Goal: Task Accomplishment & Management: Manage account settings

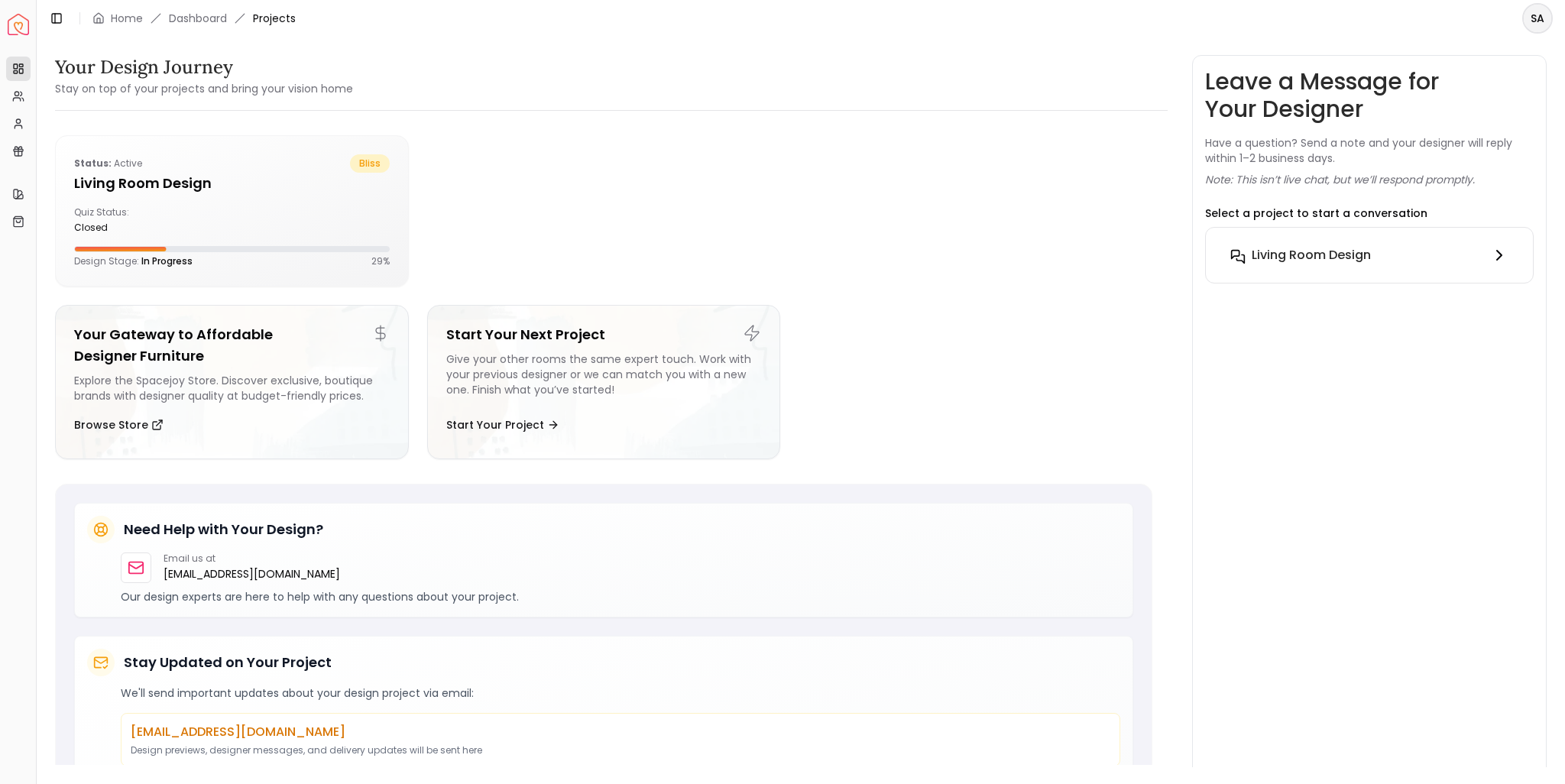
click at [1296, 252] on h6 "Living Room design" at bounding box center [1312, 255] width 120 height 19
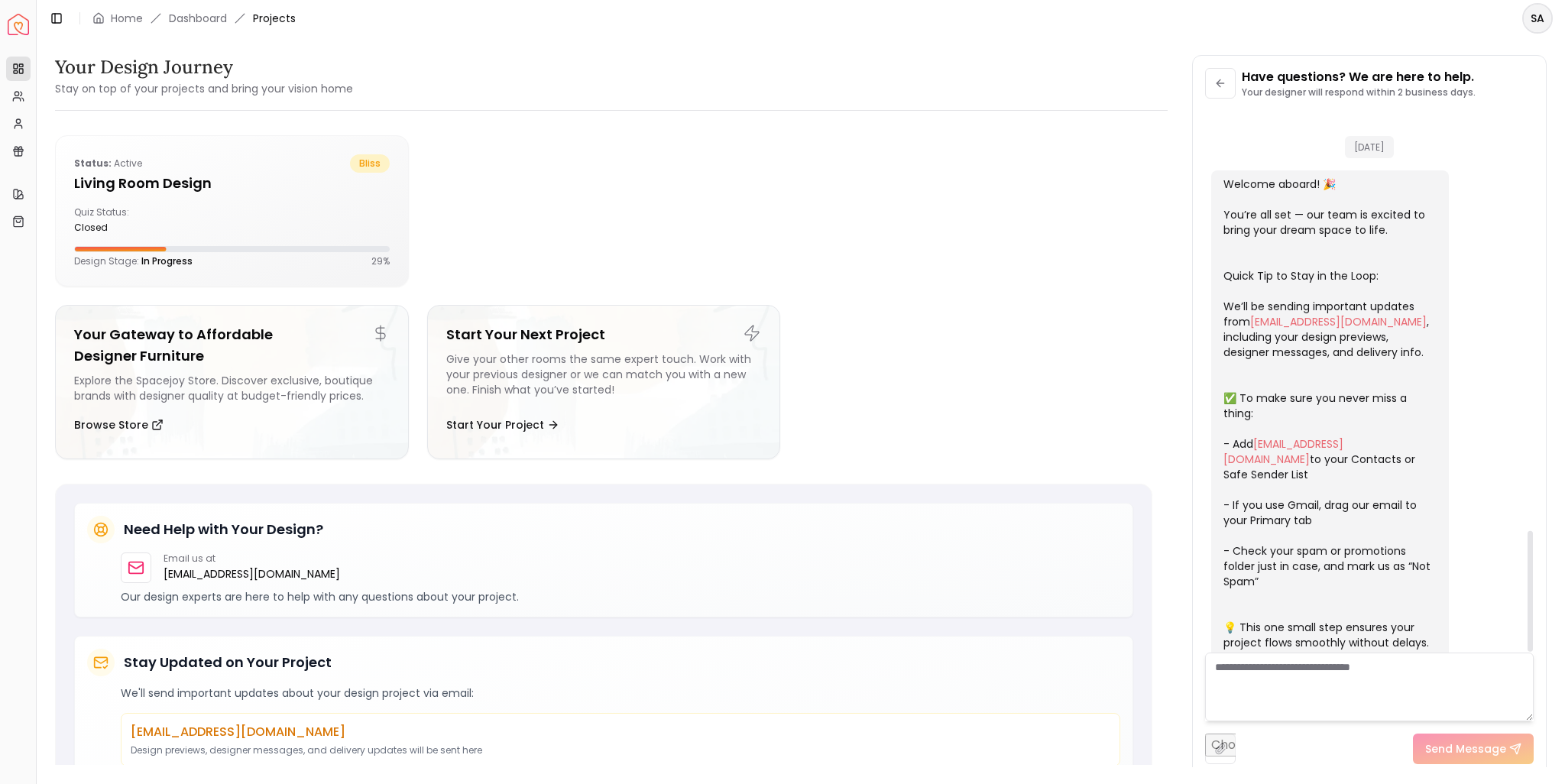
scroll to position [1877, 0]
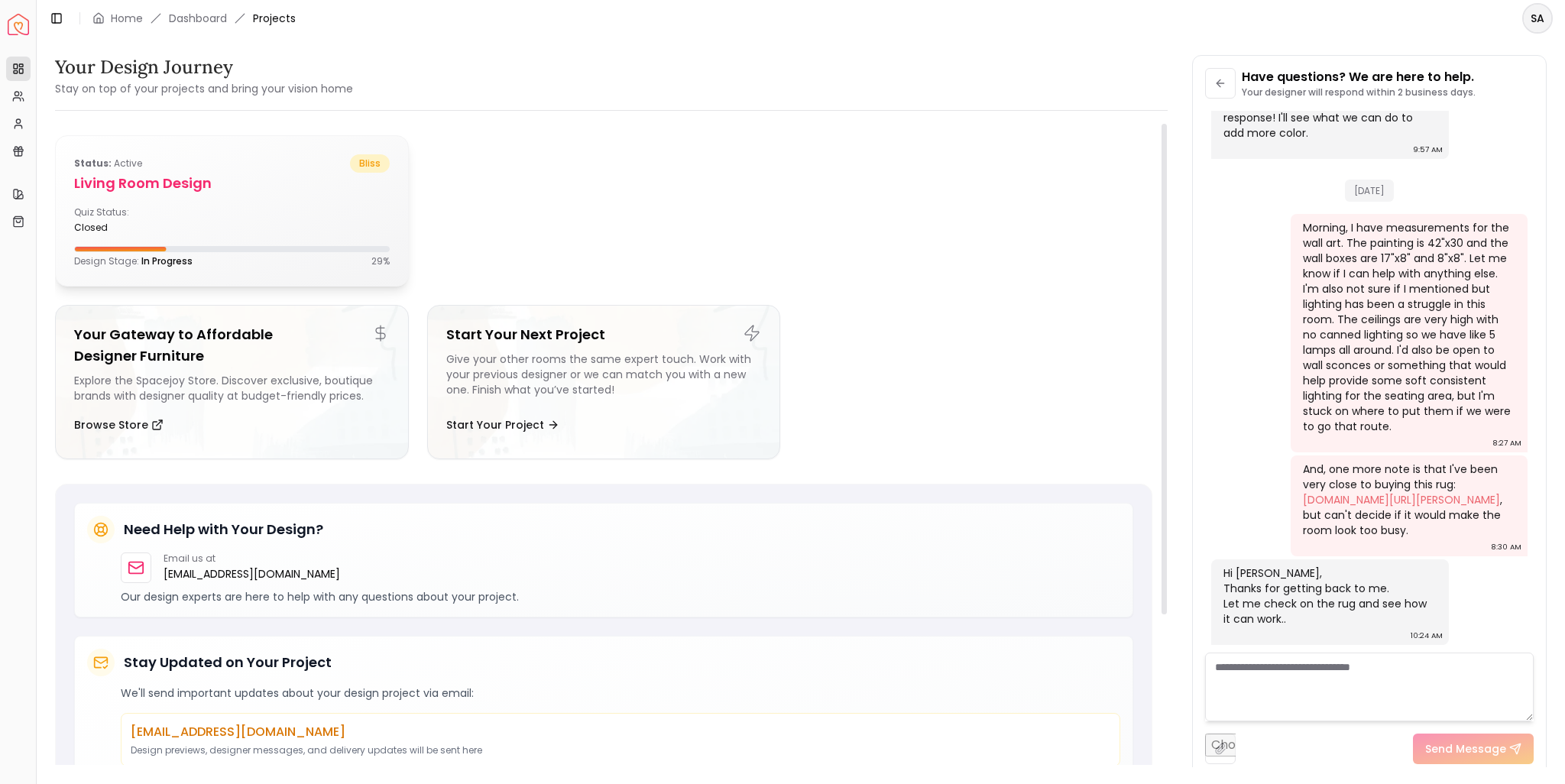
click at [215, 204] on div "Status: active bliss Living Room design Quiz Status: closed Design Stage: In Pr…" at bounding box center [232, 211] width 353 height 150
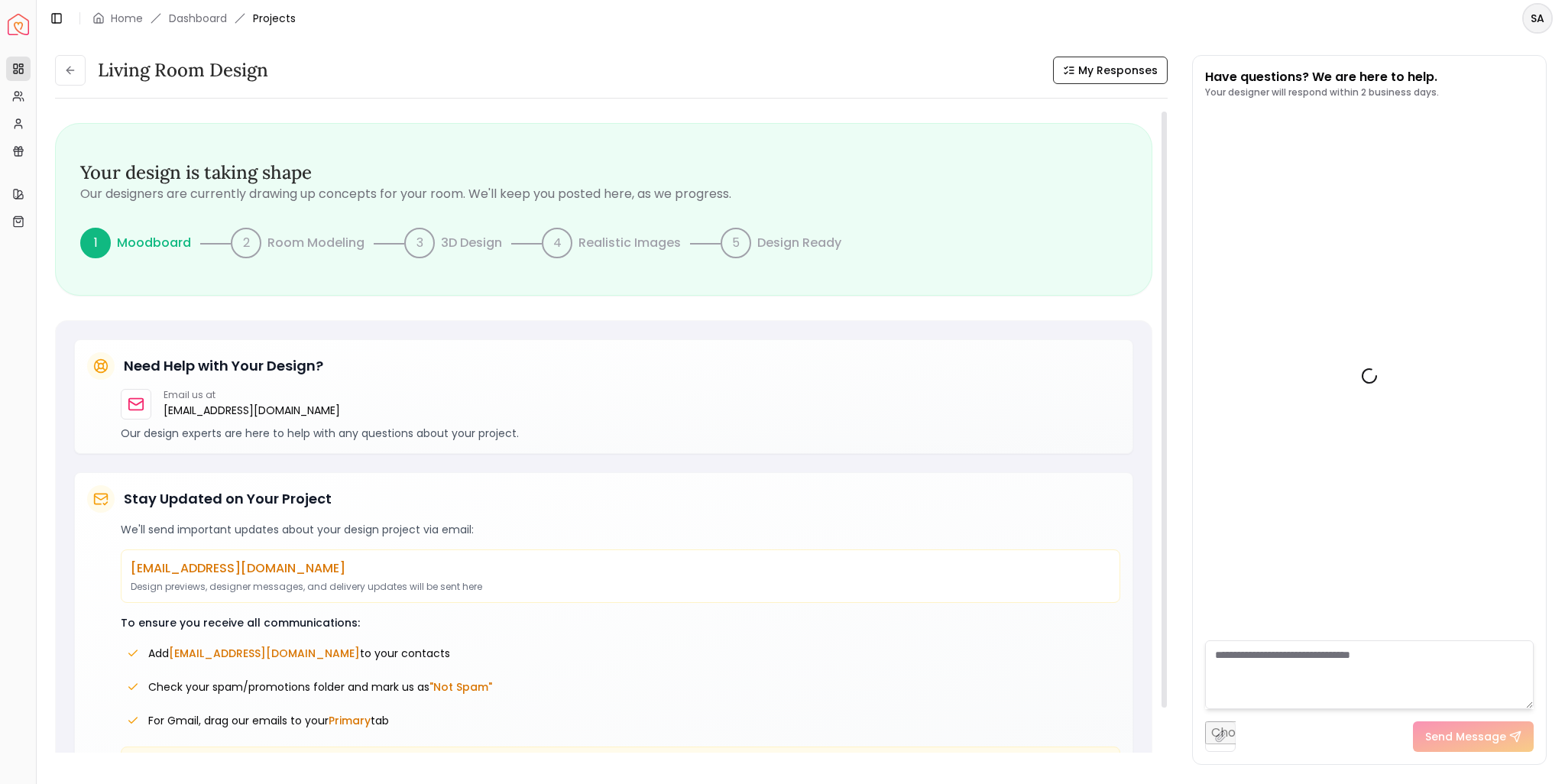
scroll to position [1890, 0]
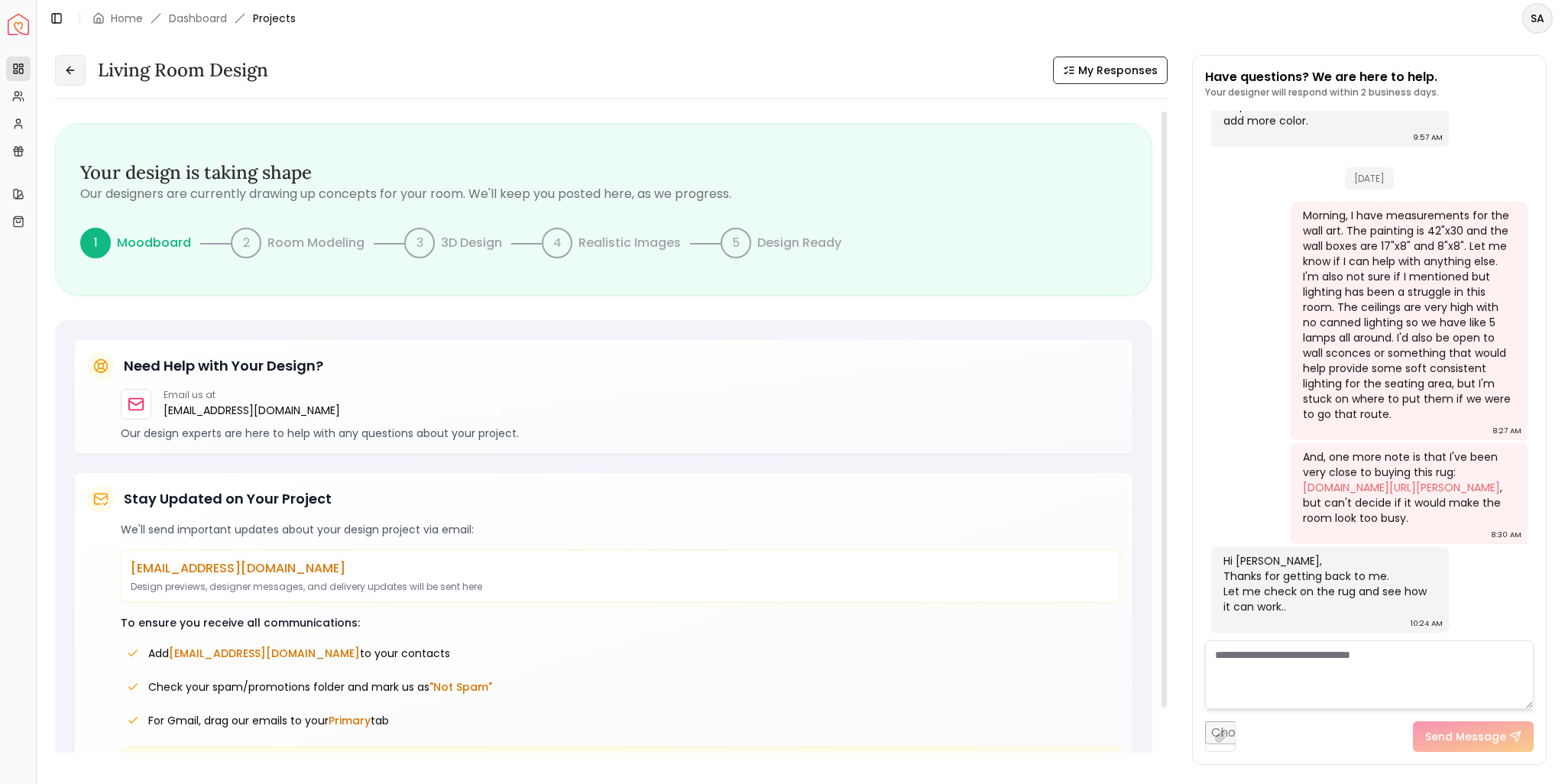
click at [72, 72] on icon at bounding box center [70, 70] width 12 height 12
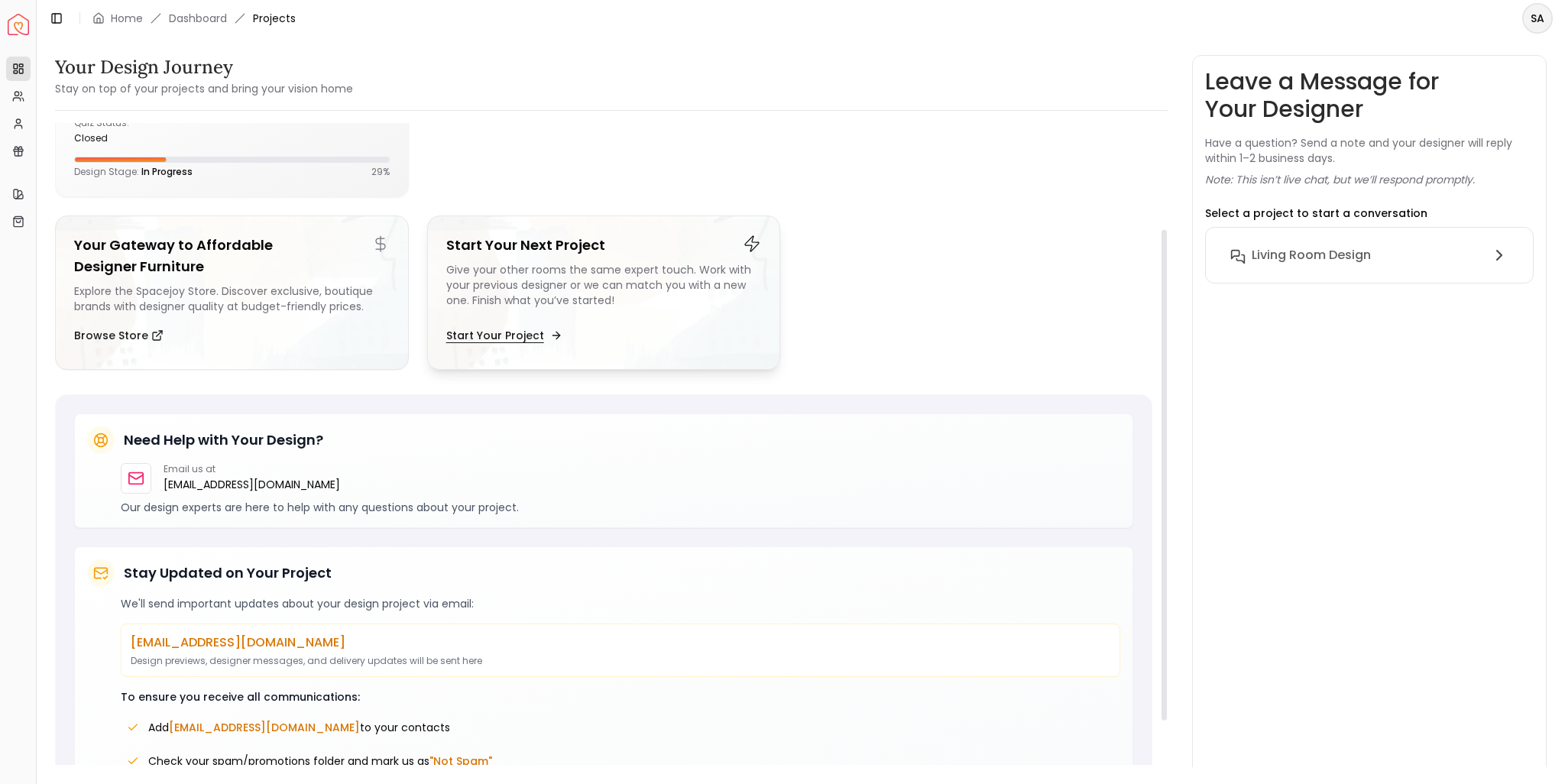
scroll to position [212, 0]
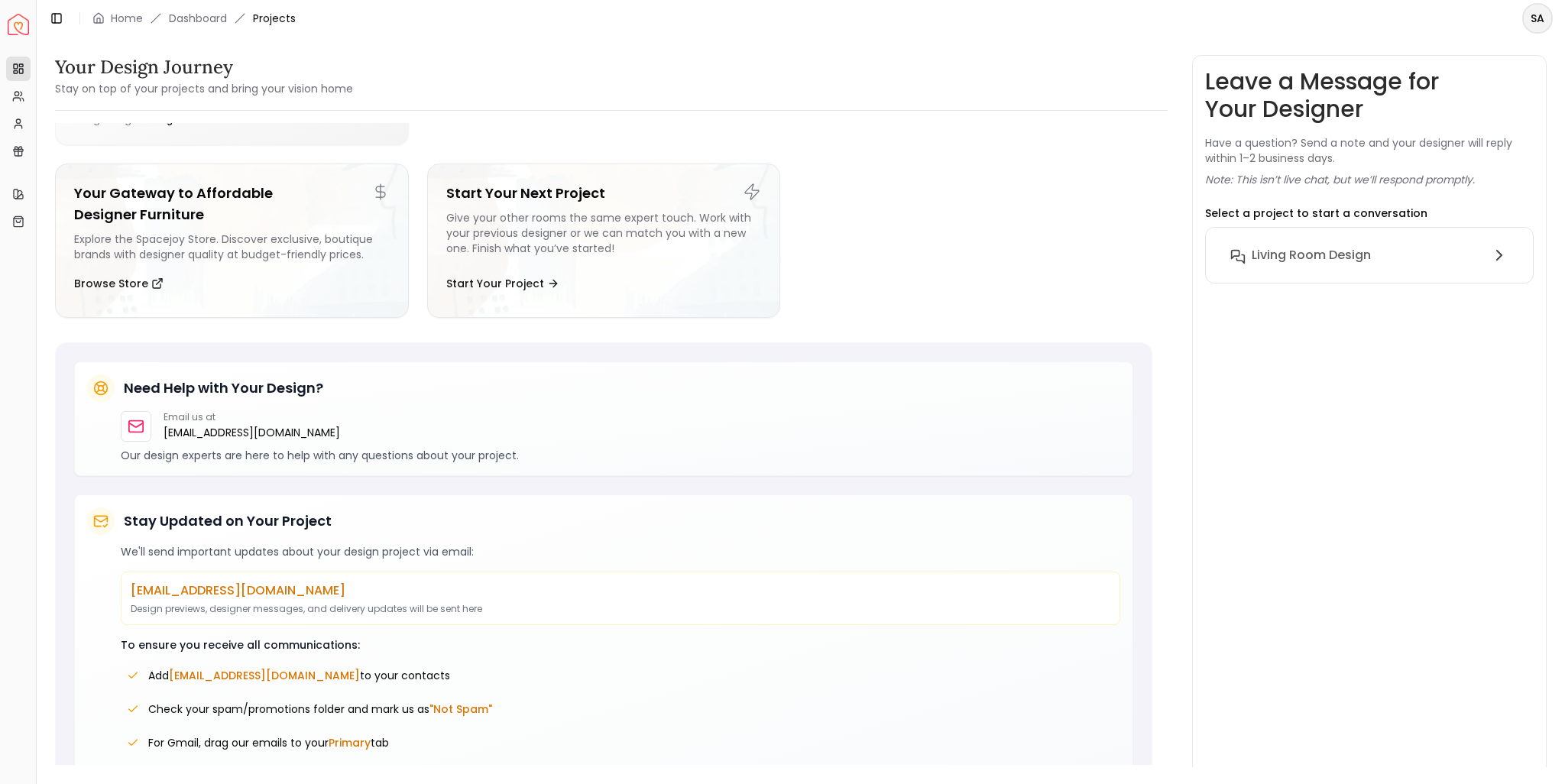
scroll to position [212, 0]
